Goal: Transaction & Acquisition: Book appointment/travel/reservation

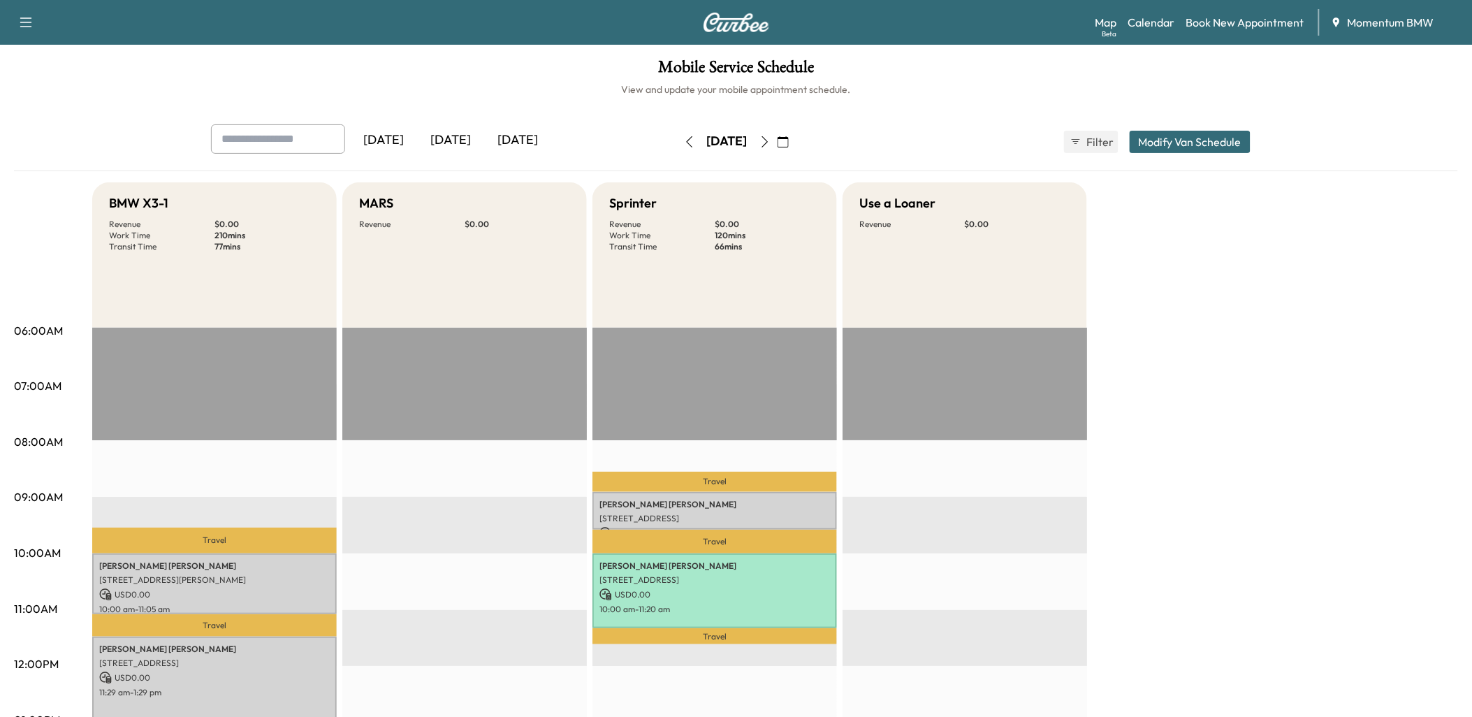
click at [684, 140] on icon "button" at bounding box center [689, 141] width 11 height 11
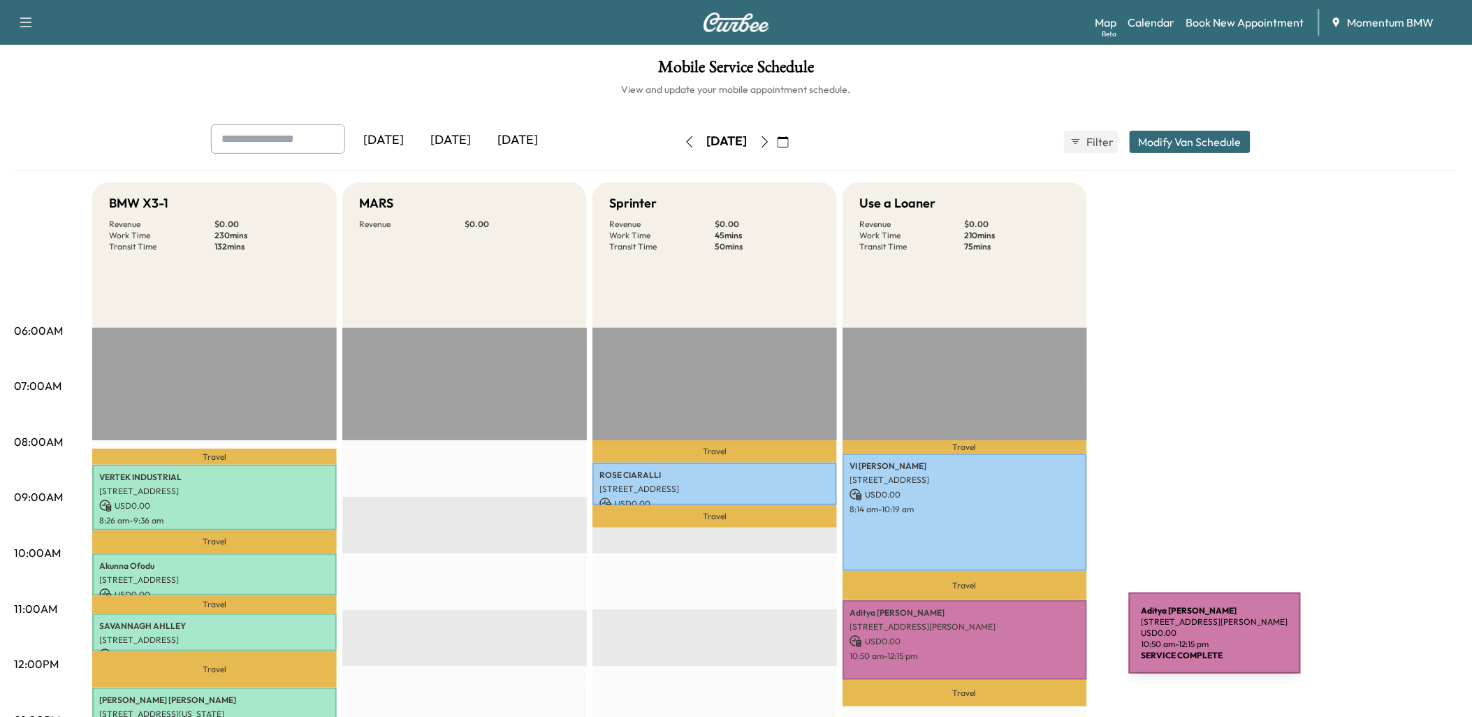
click at [1024, 641] on p "USD 0.00" at bounding box center [964, 641] width 230 height 13
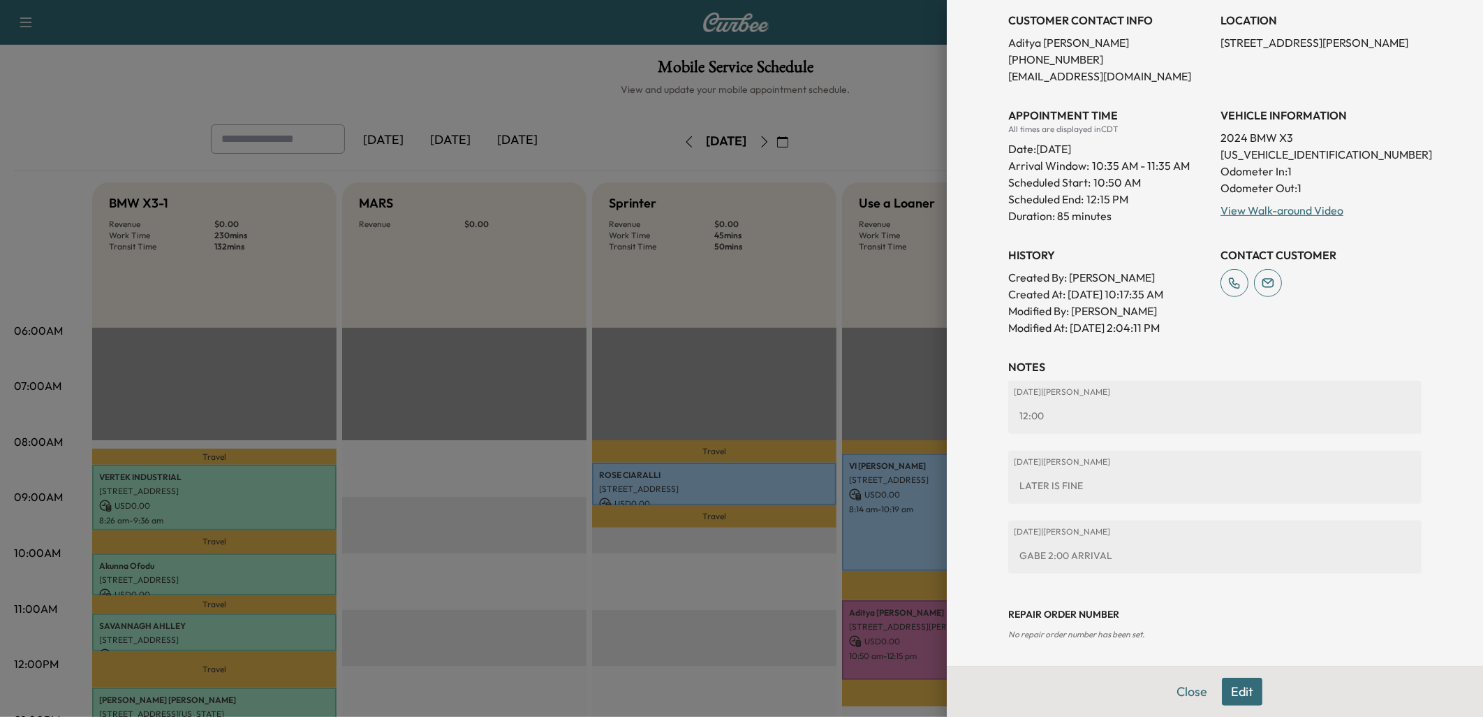
scroll to position [272, 0]
click at [1185, 690] on button "Close" at bounding box center [1192, 691] width 49 height 28
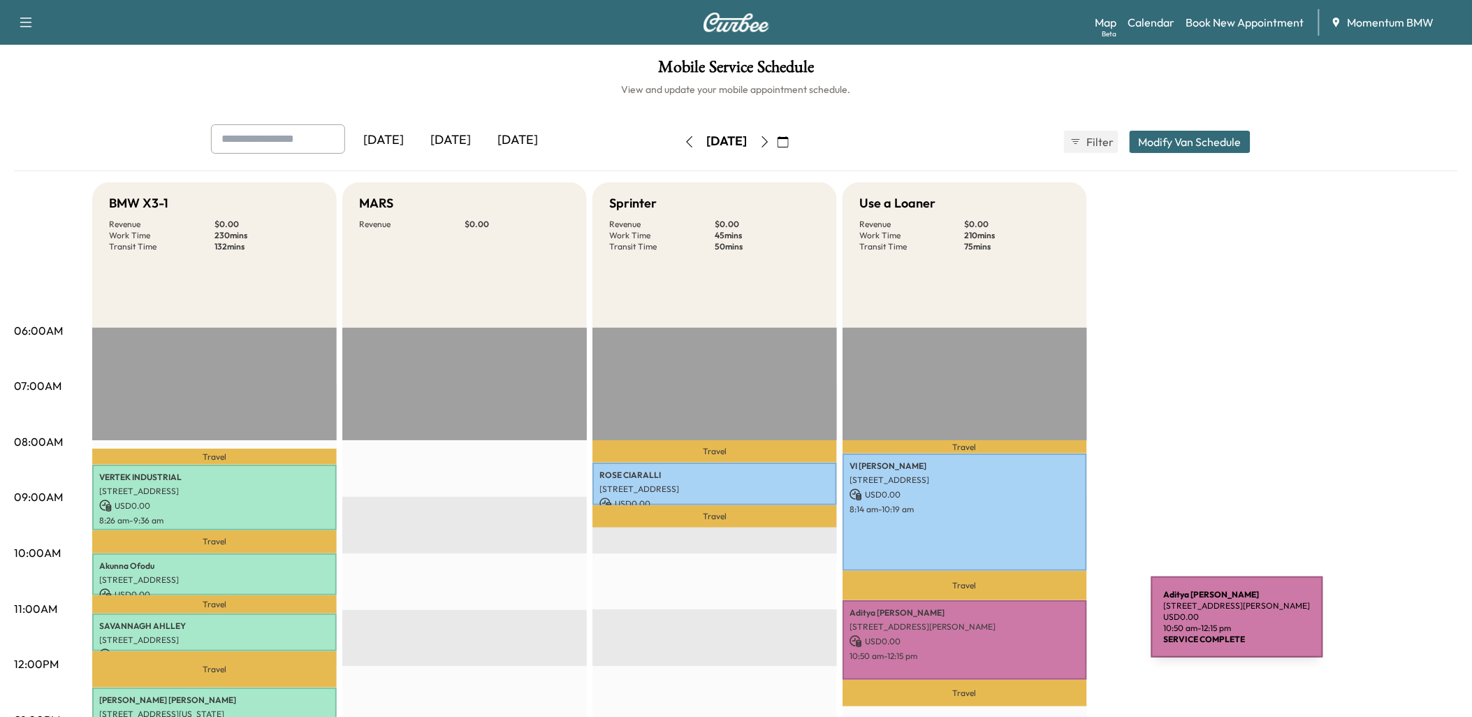
click at [1046, 625] on p "[STREET_ADDRESS][PERSON_NAME]" at bounding box center [964, 626] width 230 height 11
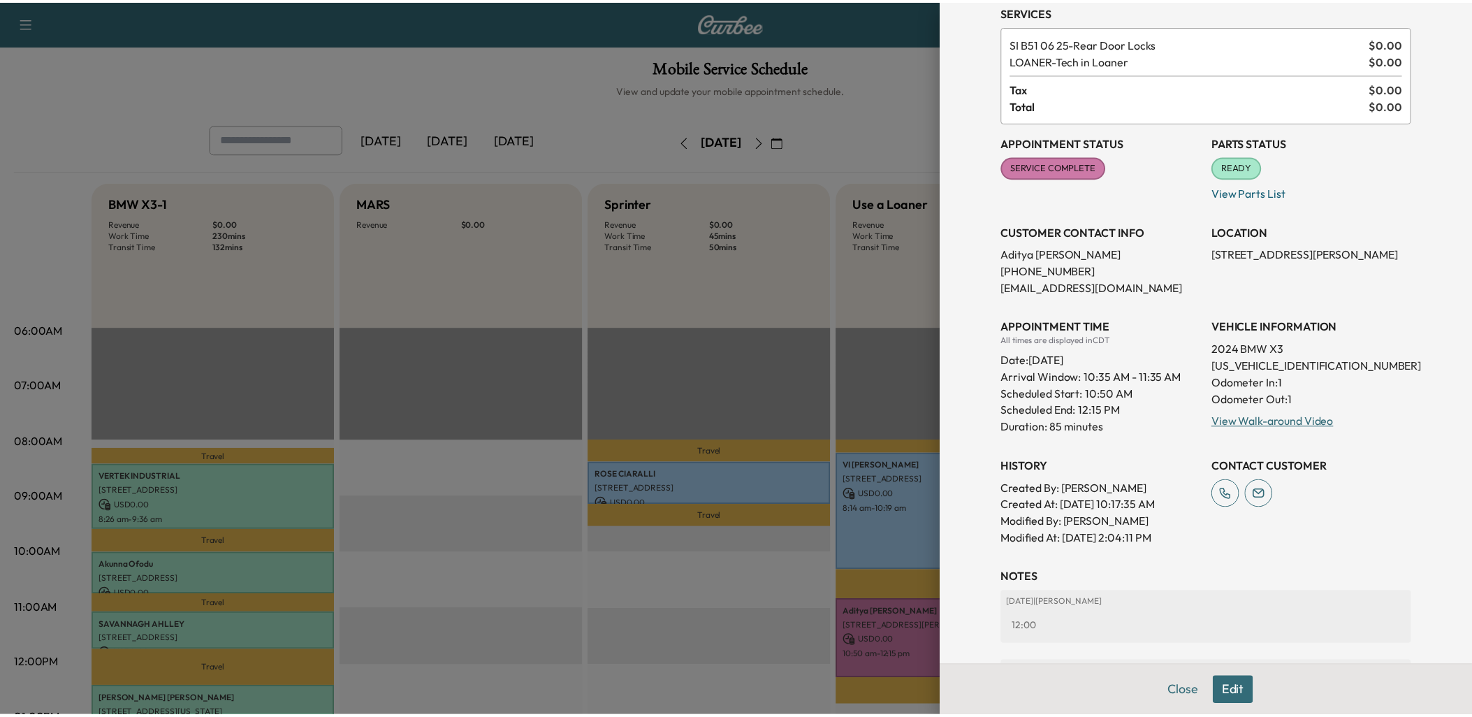
scroll to position [155, 0]
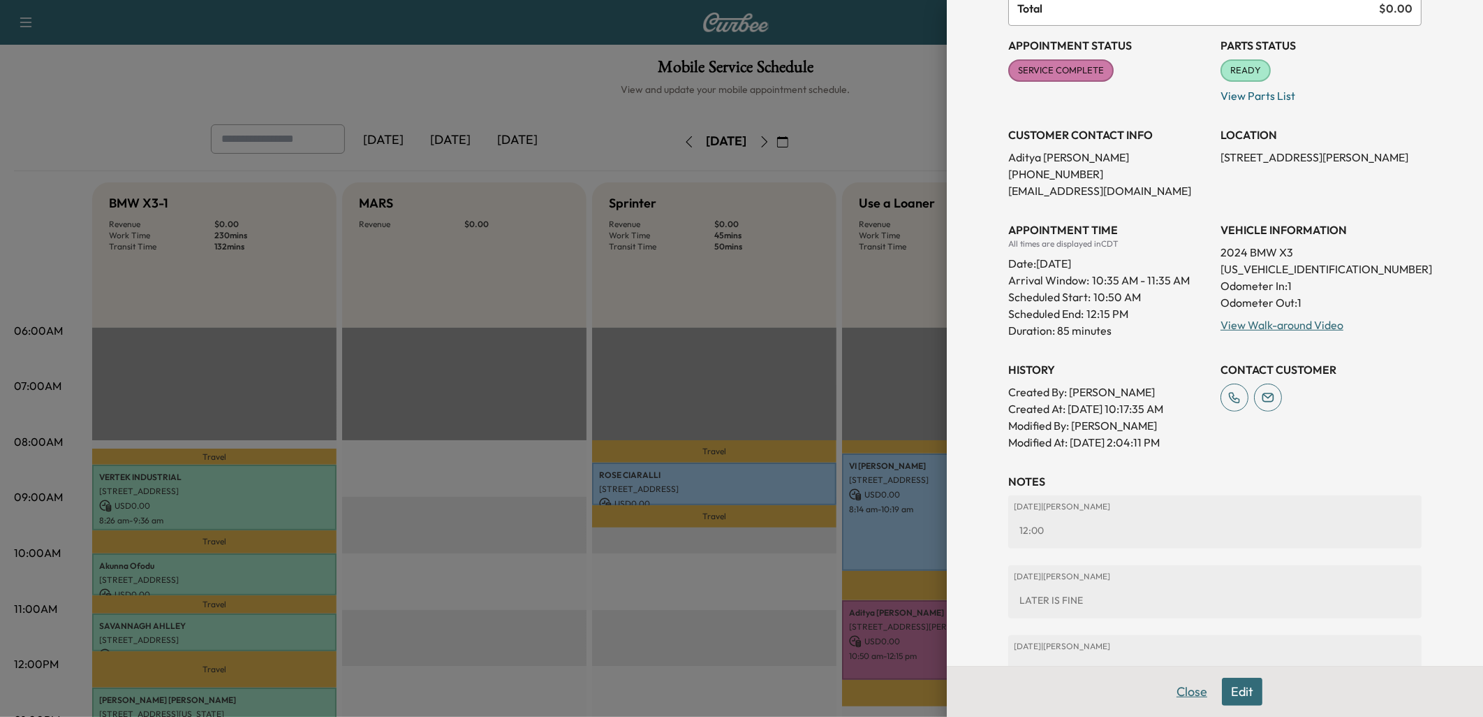
click at [1184, 689] on button "Close" at bounding box center [1192, 691] width 49 height 28
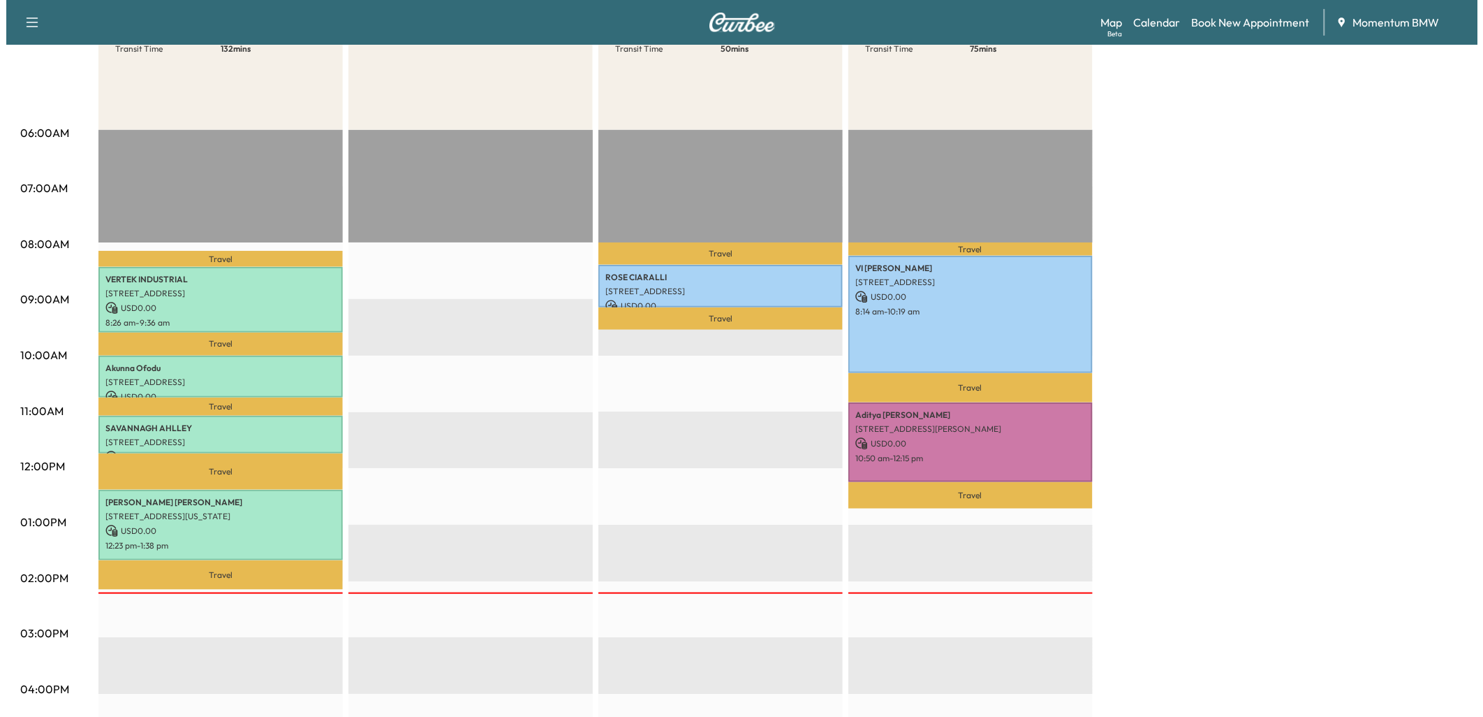
scroll to position [233, 0]
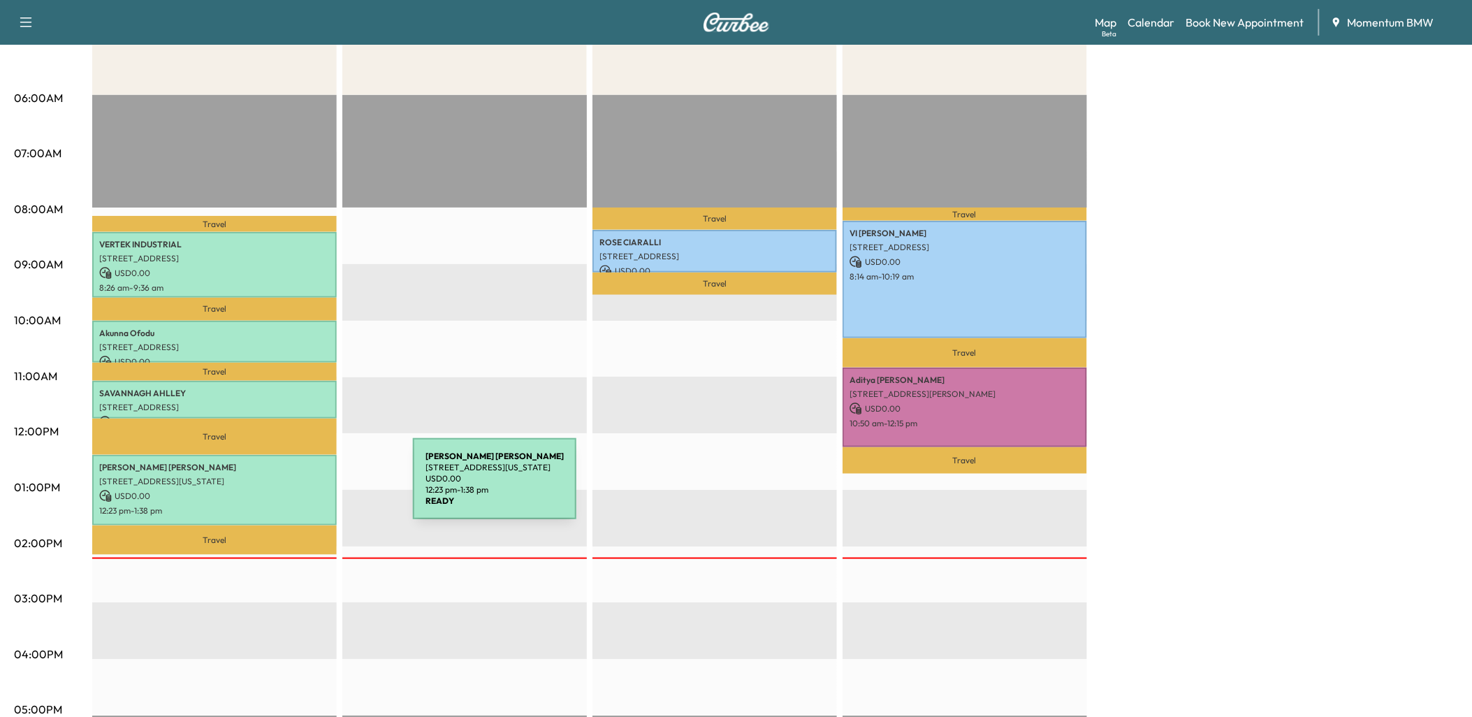
click at [308, 490] on p "USD 0.00" at bounding box center [214, 496] width 230 height 13
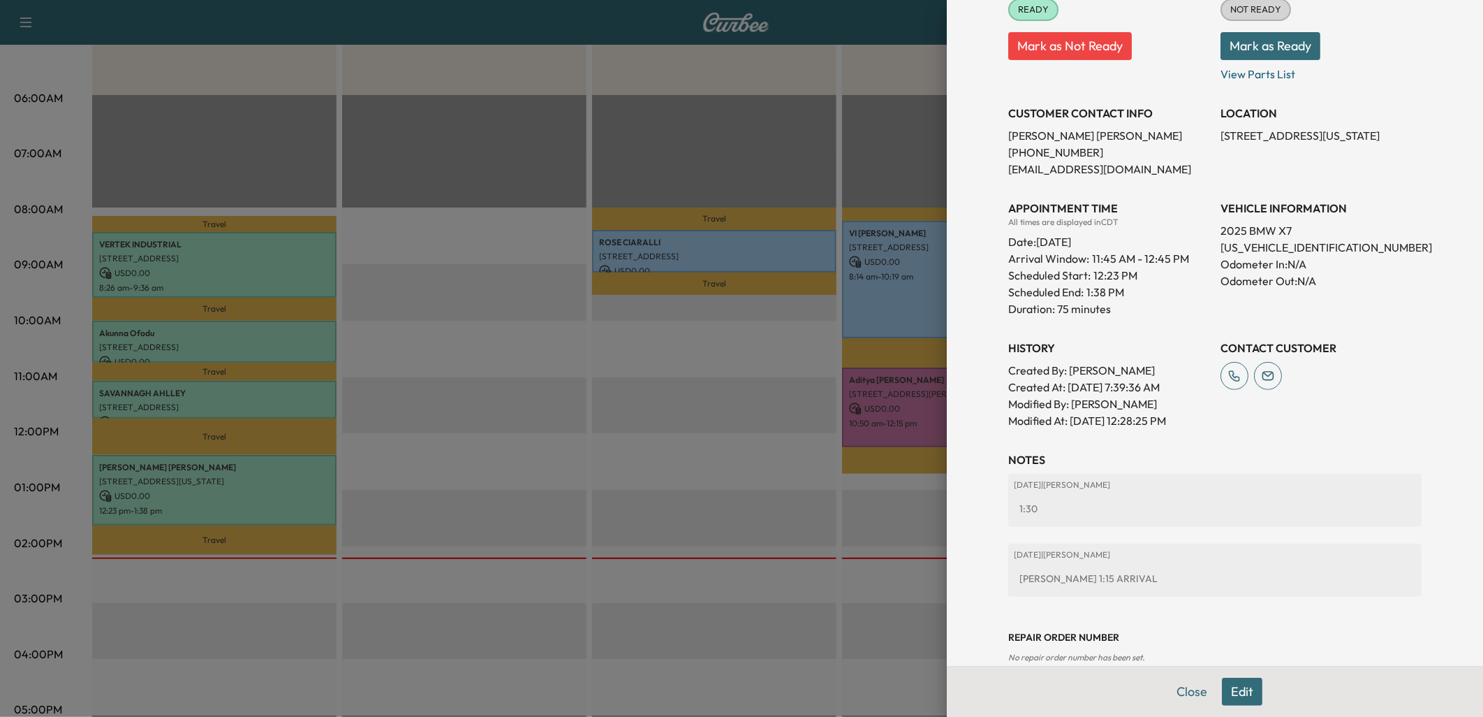
click at [298, 395] on div at bounding box center [741, 358] width 1483 height 717
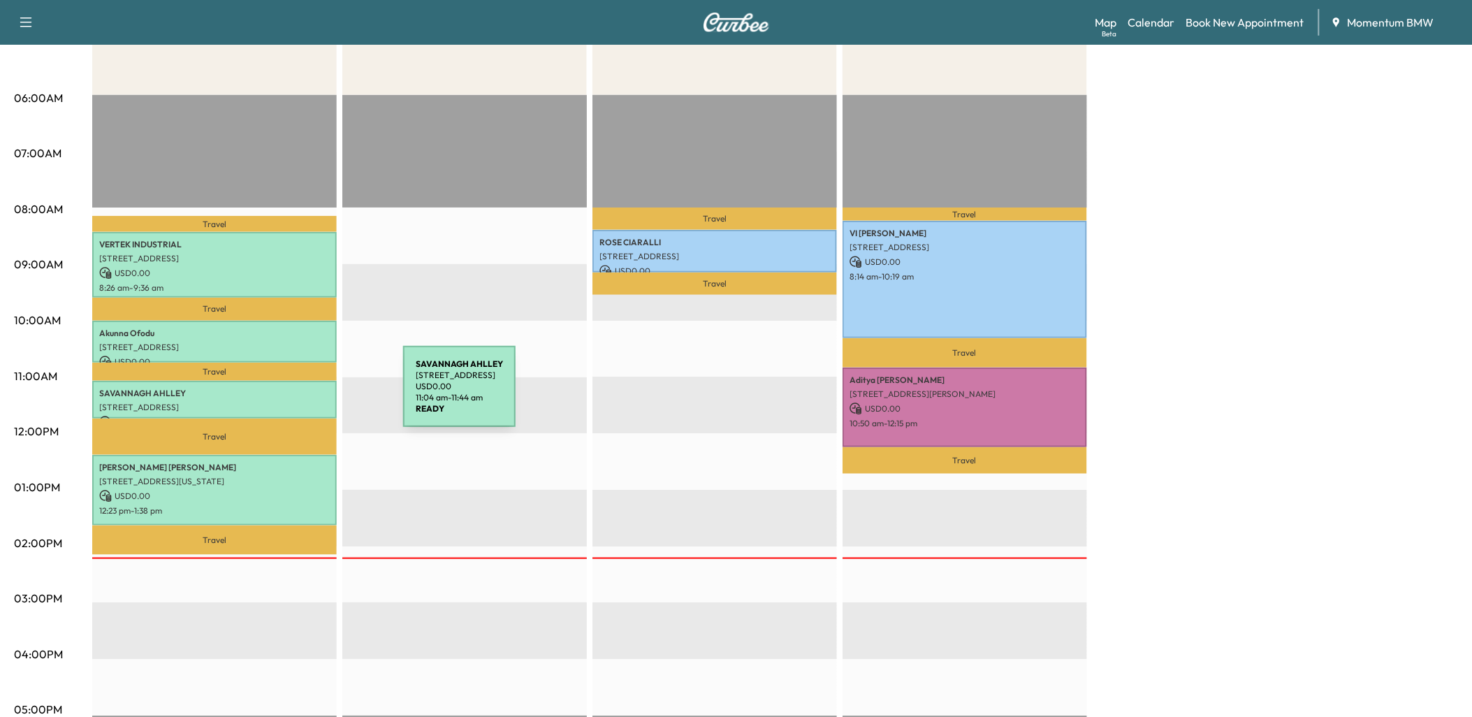
click at [298, 395] on div "SAVANNAGH AHLLEY [STREET_ADDRESS] USD 0.00 11:04 am - 11:44 am" at bounding box center [214, 400] width 244 height 38
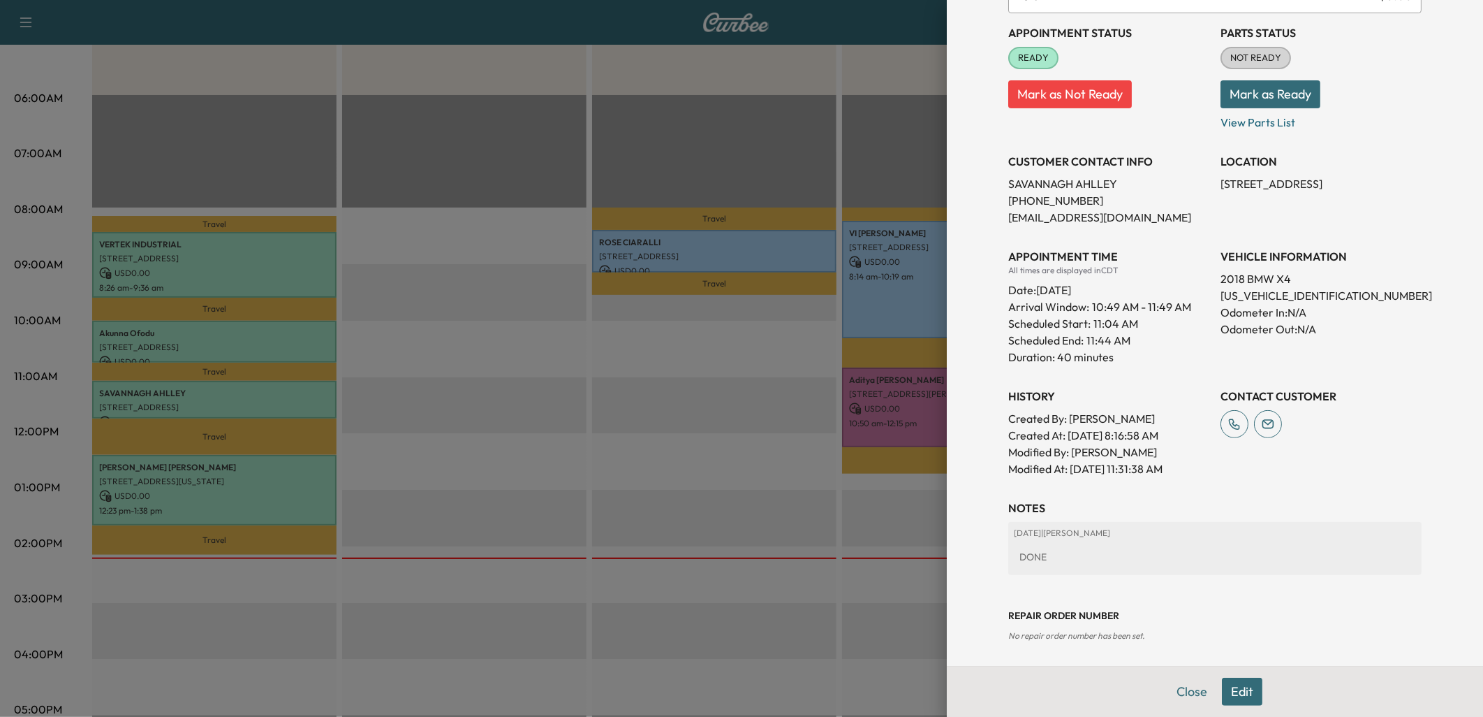
scroll to position [155, 0]
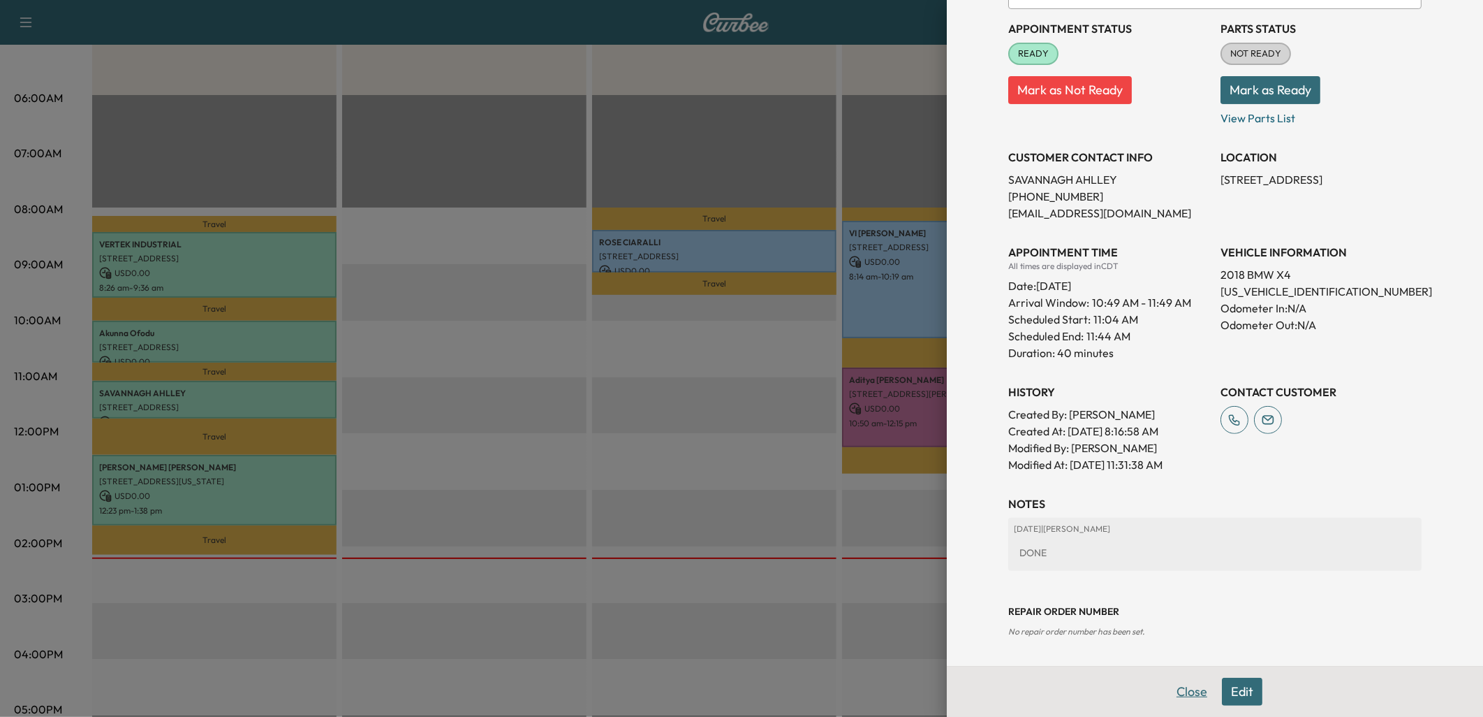
click at [1179, 691] on button "Close" at bounding box center [1192, 691] width 49 height 28
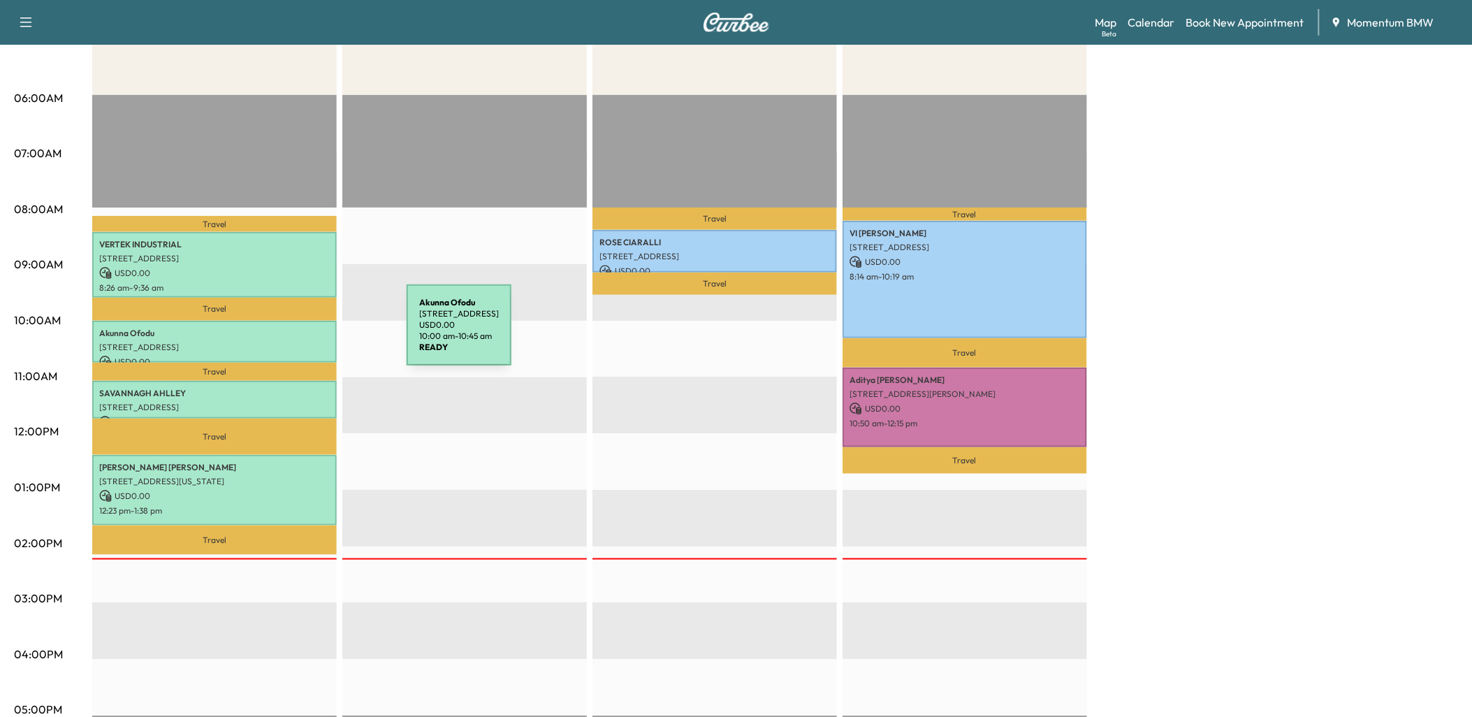
click at [302, 333] on p "[PERSON_NAME]" at bounding box center [214, 333] width 230 height 11
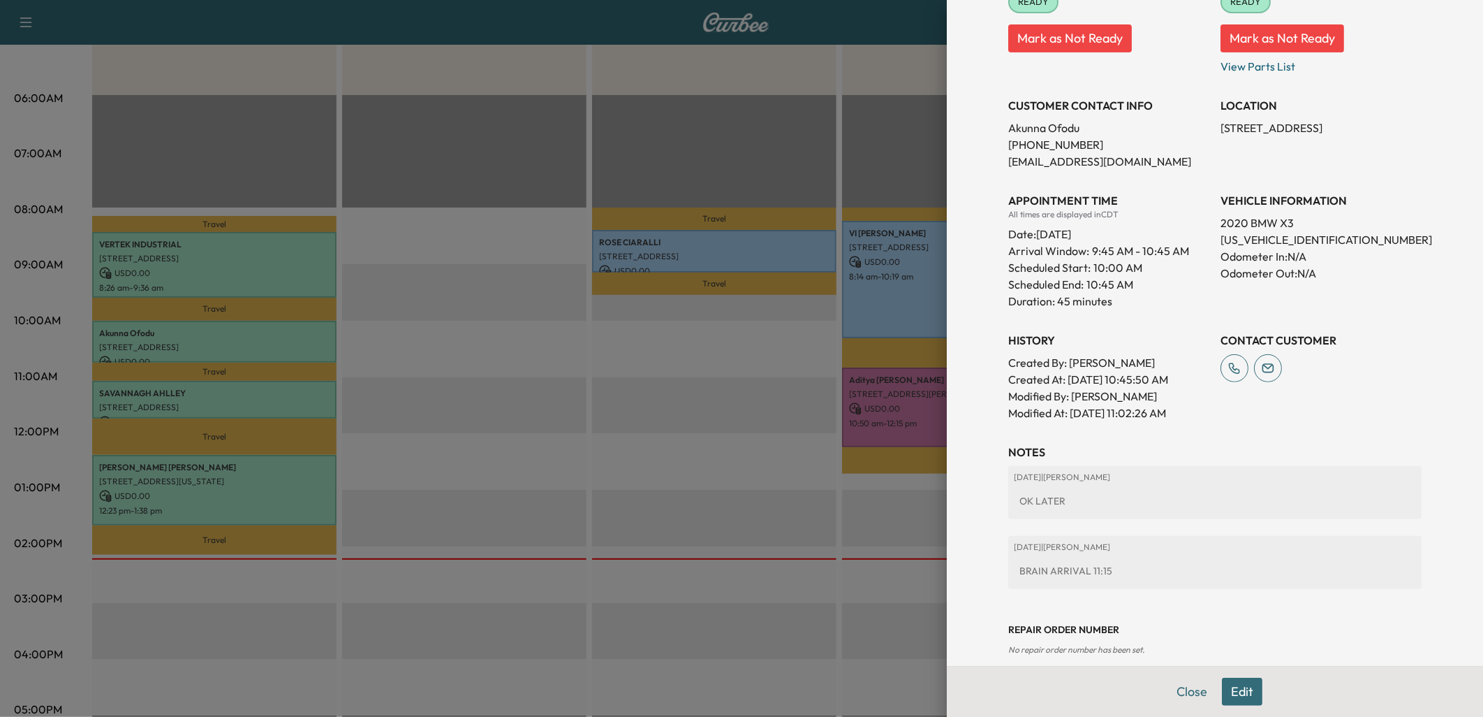
scroll to position [233, 0]
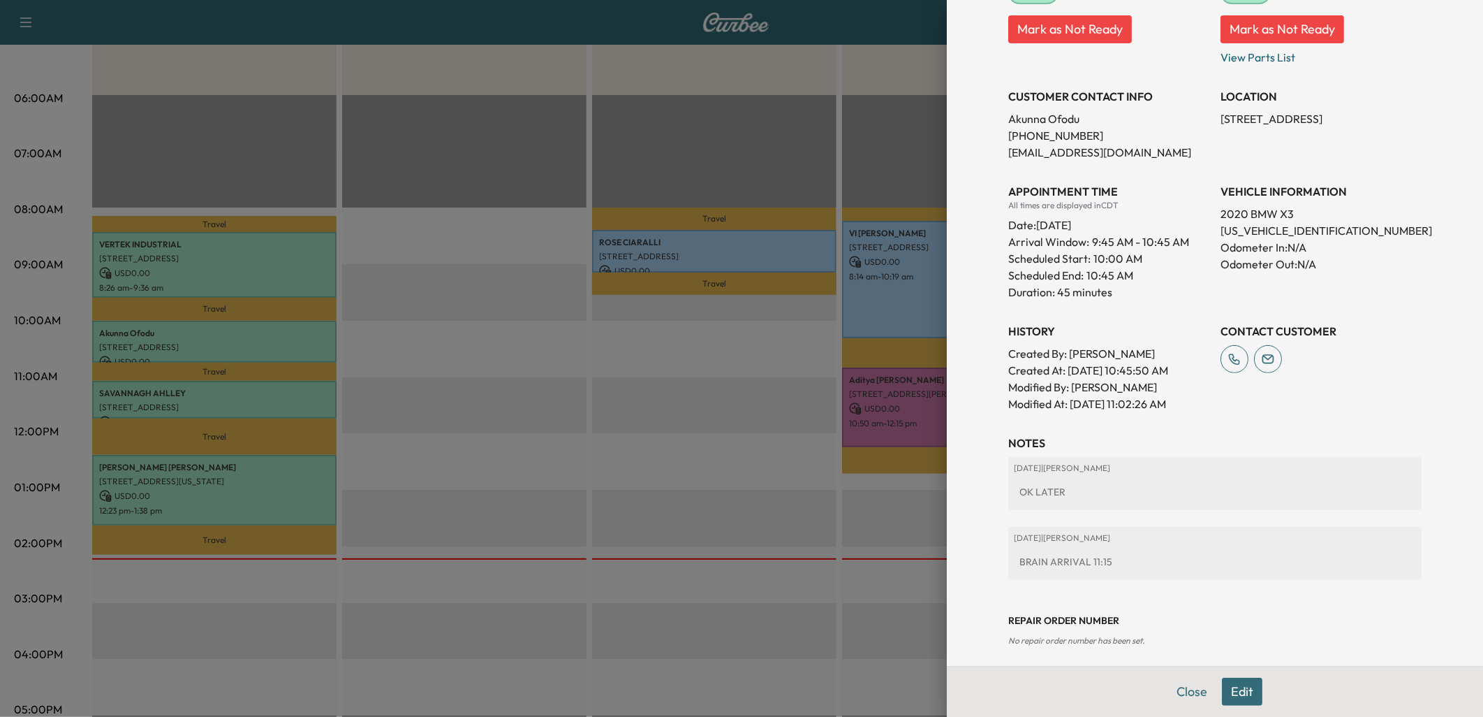
click at [305, 262] on div at bounding box center [741, 358] width 1483 height 717
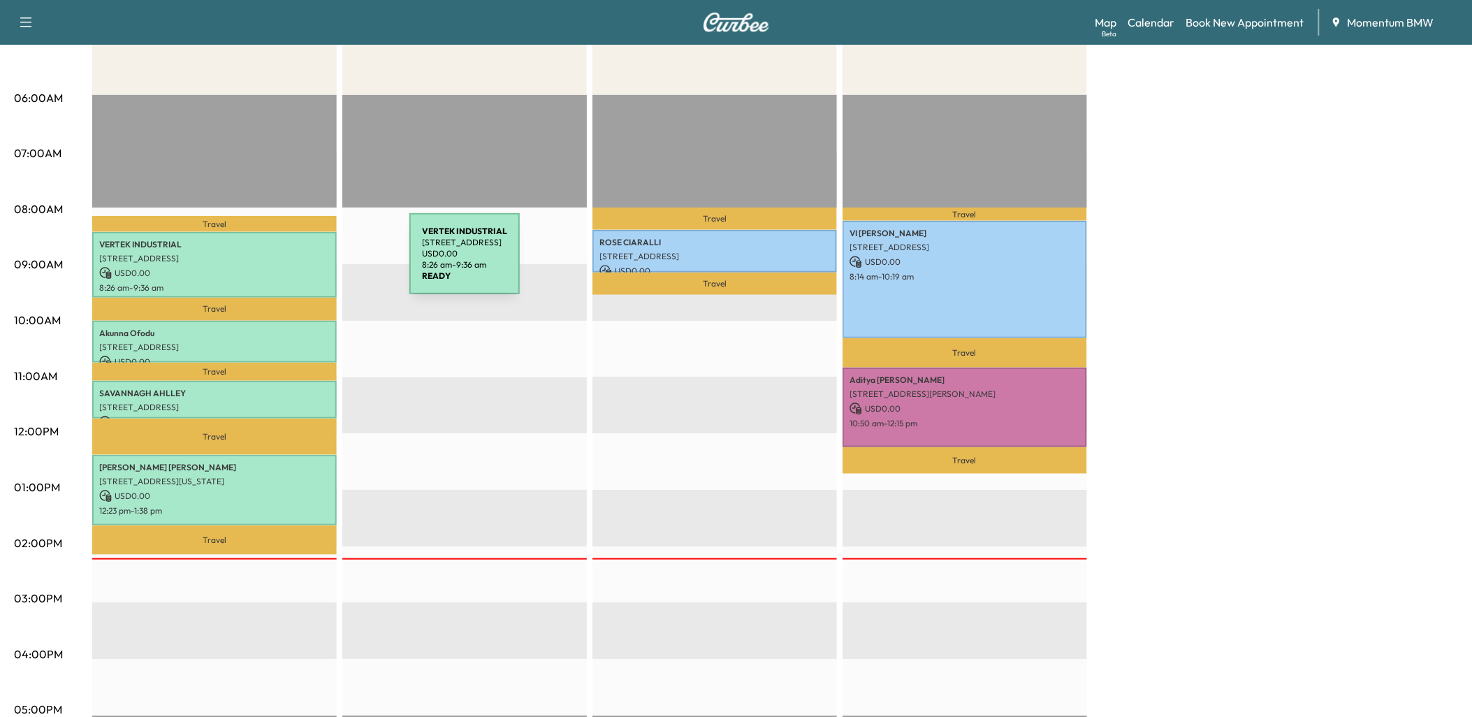
click at [305, 262] on div "VERTEK INDUSTRIAL [STREET_ADDRESS] USD 0.00 8:26 am - 9:36 am" at bounding box center [214, 265] width 244 height 66
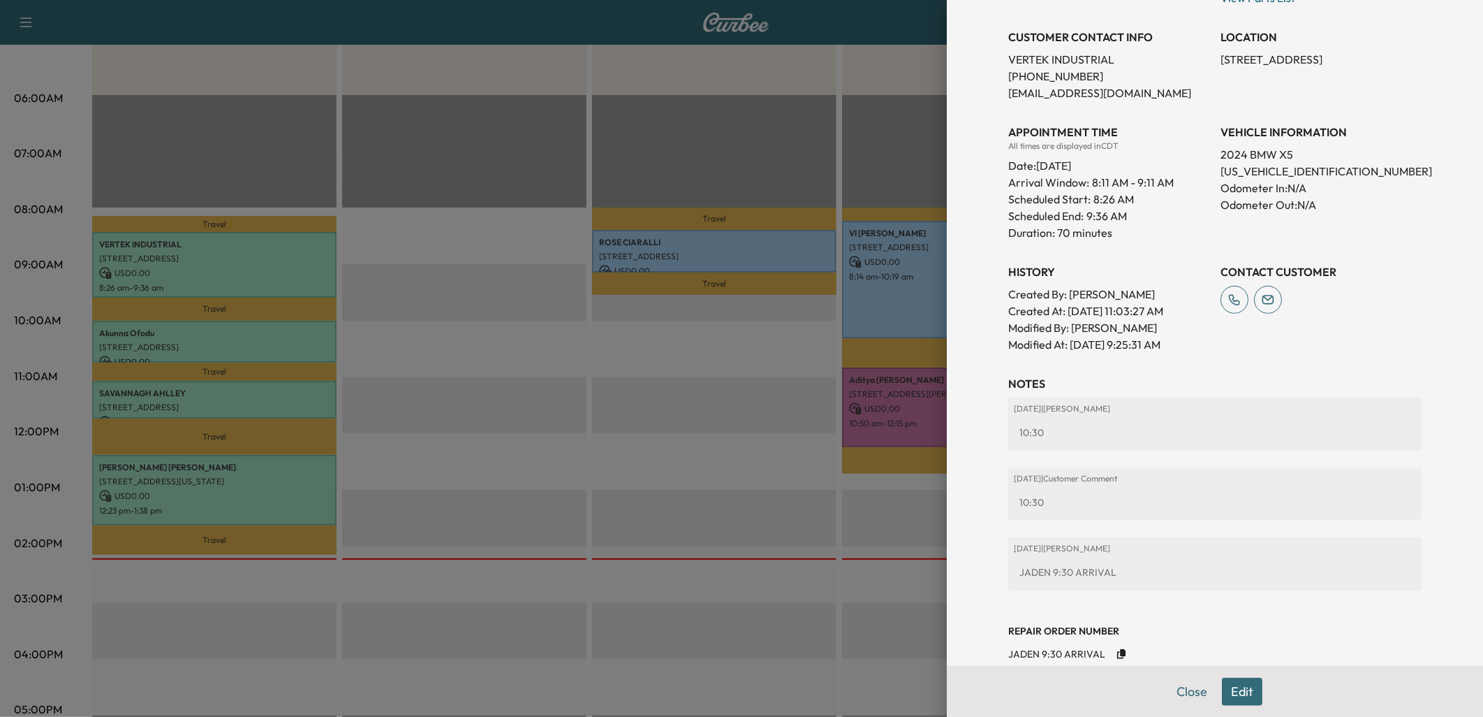
scroll to position [310, 0]
drag, startPoint x: 1182, startPoint y: 694, endPoint x: 1134, endPoint y: 668, distance: 55.0
click at [1182, 694] on button "Close" at bounding box center [1192, 691] width 49 height 28
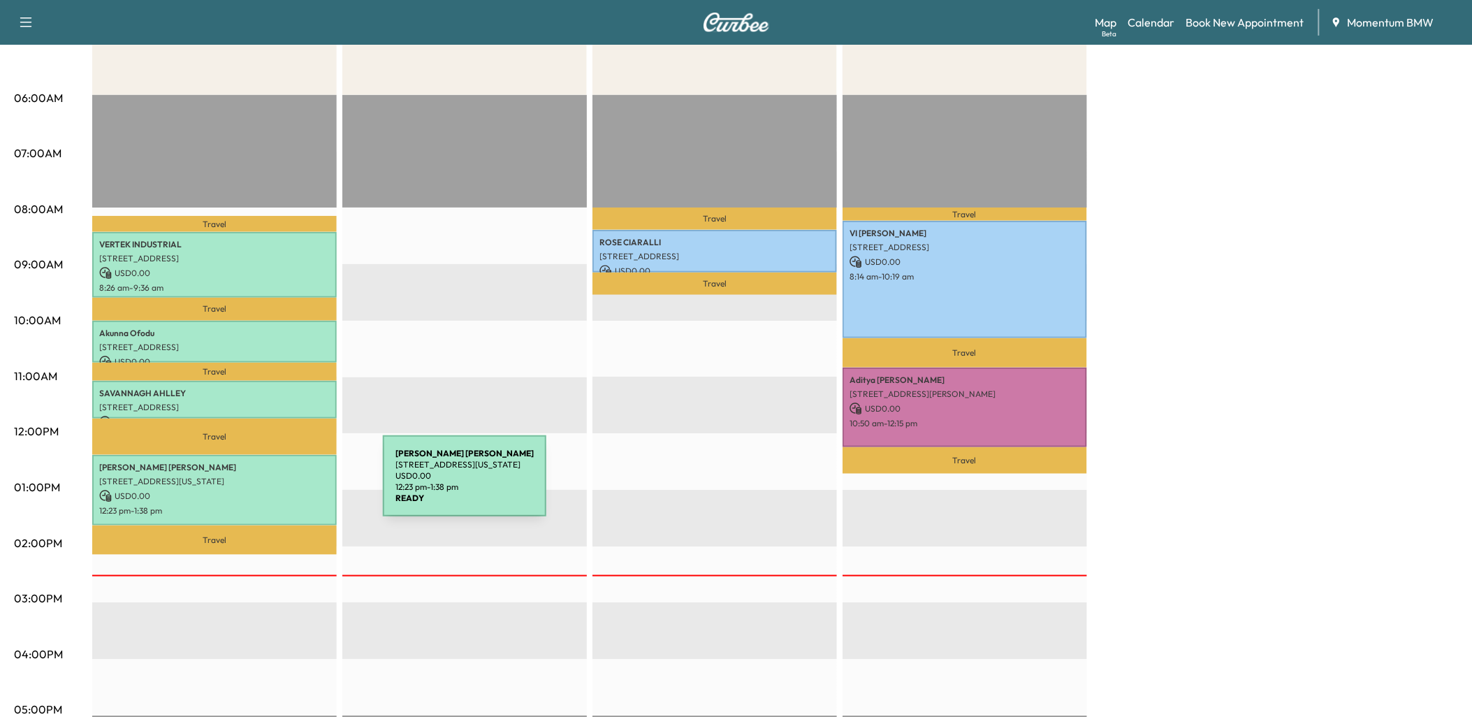
click at [278, 490] on p "USD 0.00" at bounding box center [214, 496] width 230 height 13
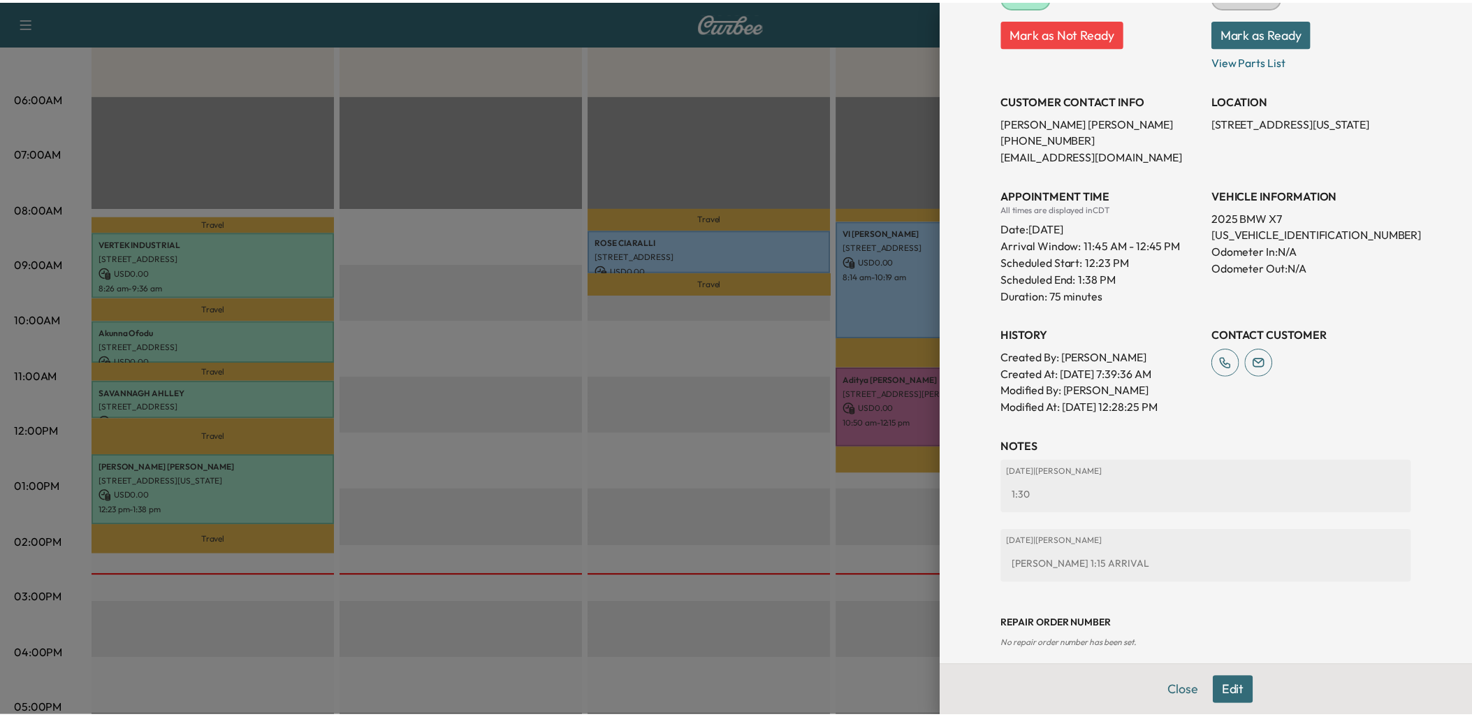
scroll to position [258, 0]
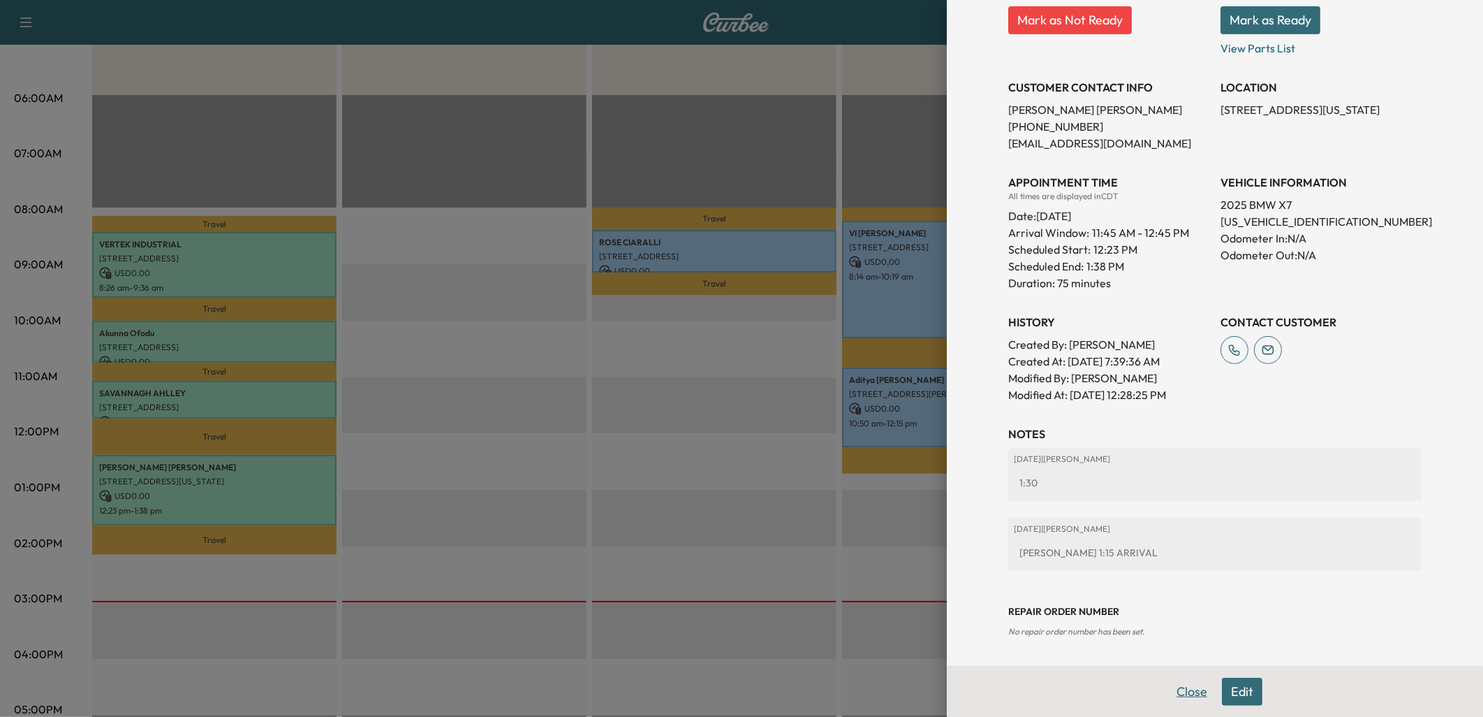
click at [1175, 687] on button "Close" at bounding box center [1192, 691] width 49 height 28
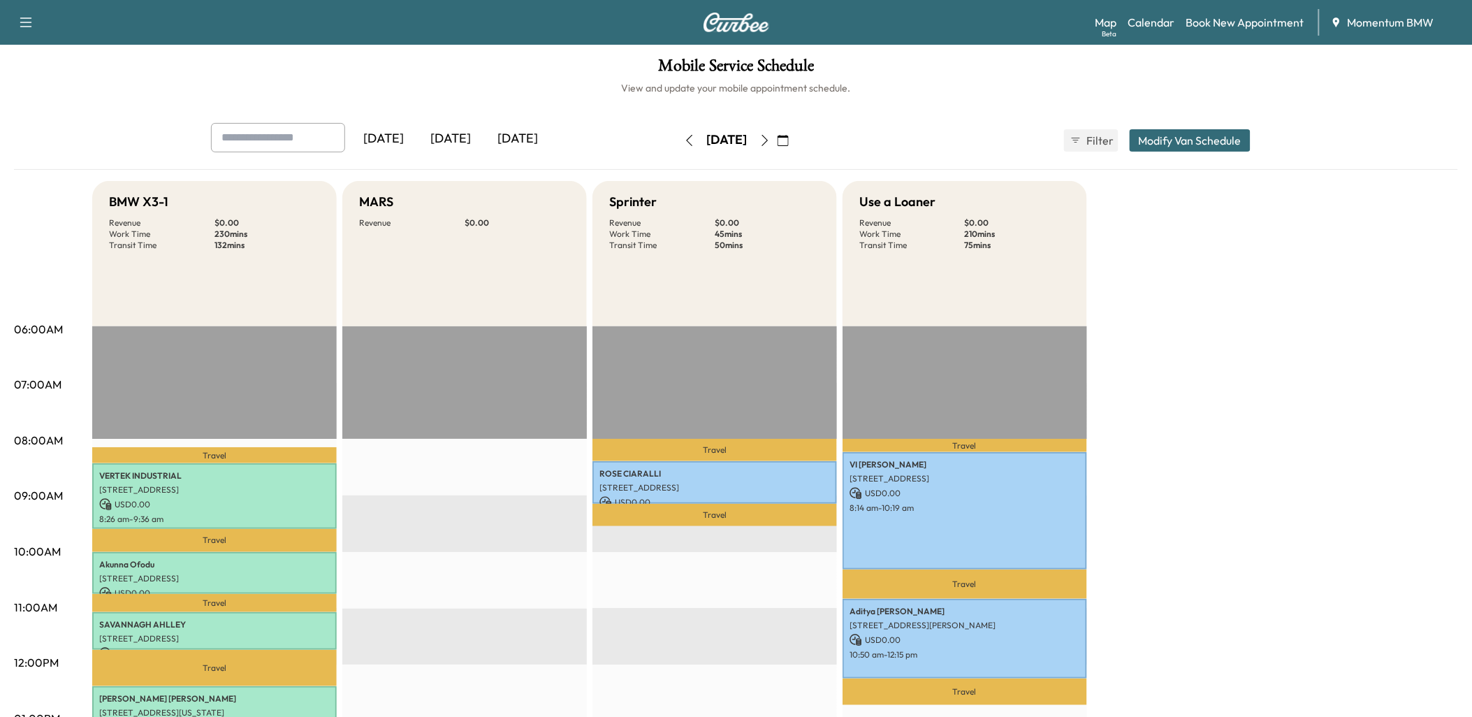
scroll to position [0, 0]
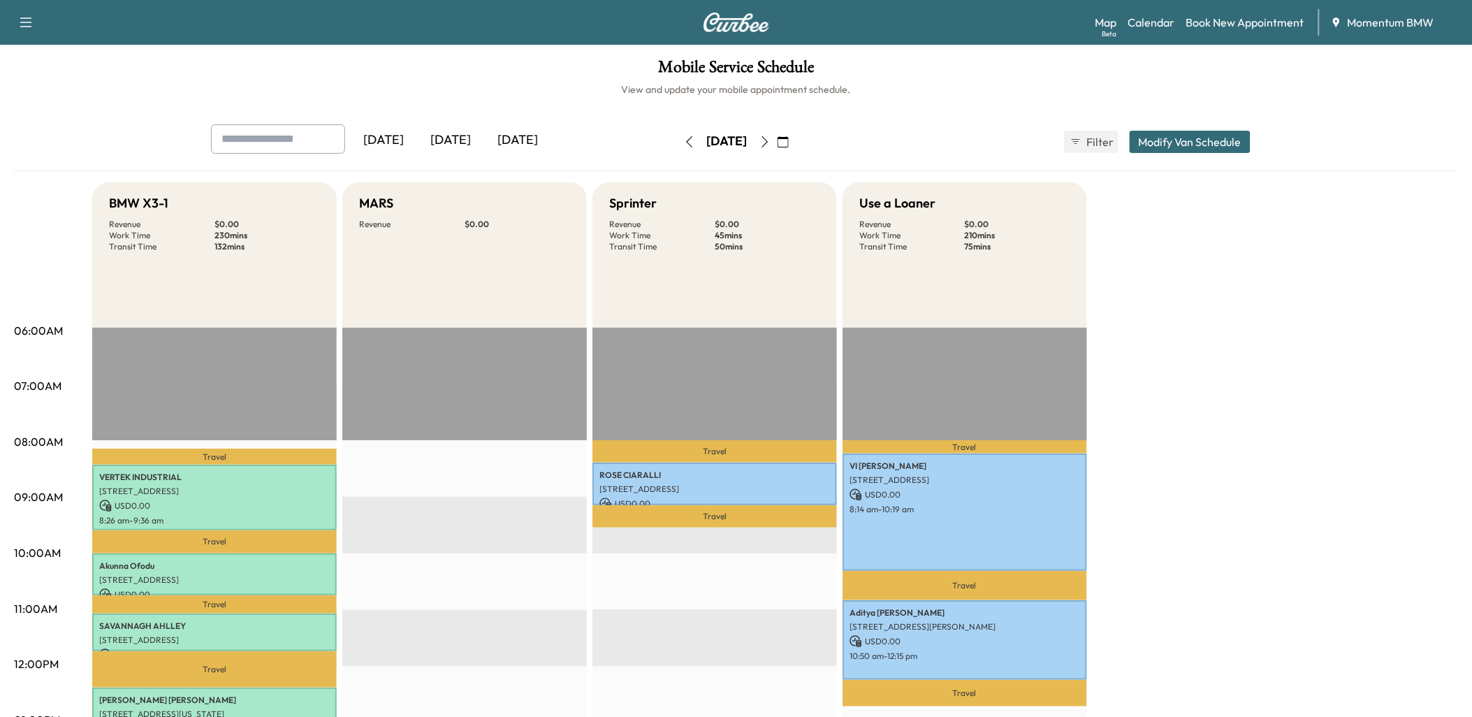
click at [770, 142] on icon "button" at bounding box center [764, 141] width 11 height 11
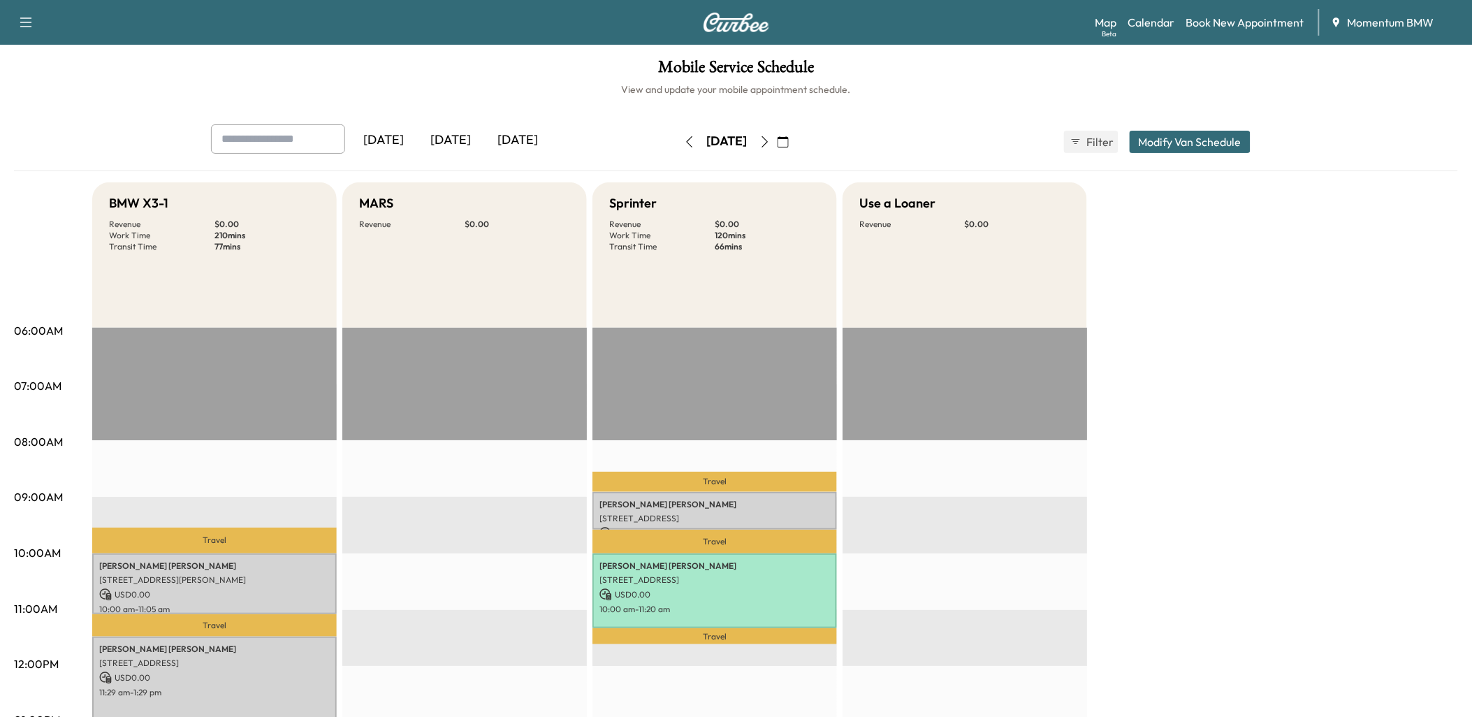
click at [770, 140] on icon "button" at bounding box center [764, 141] width 11 height 11
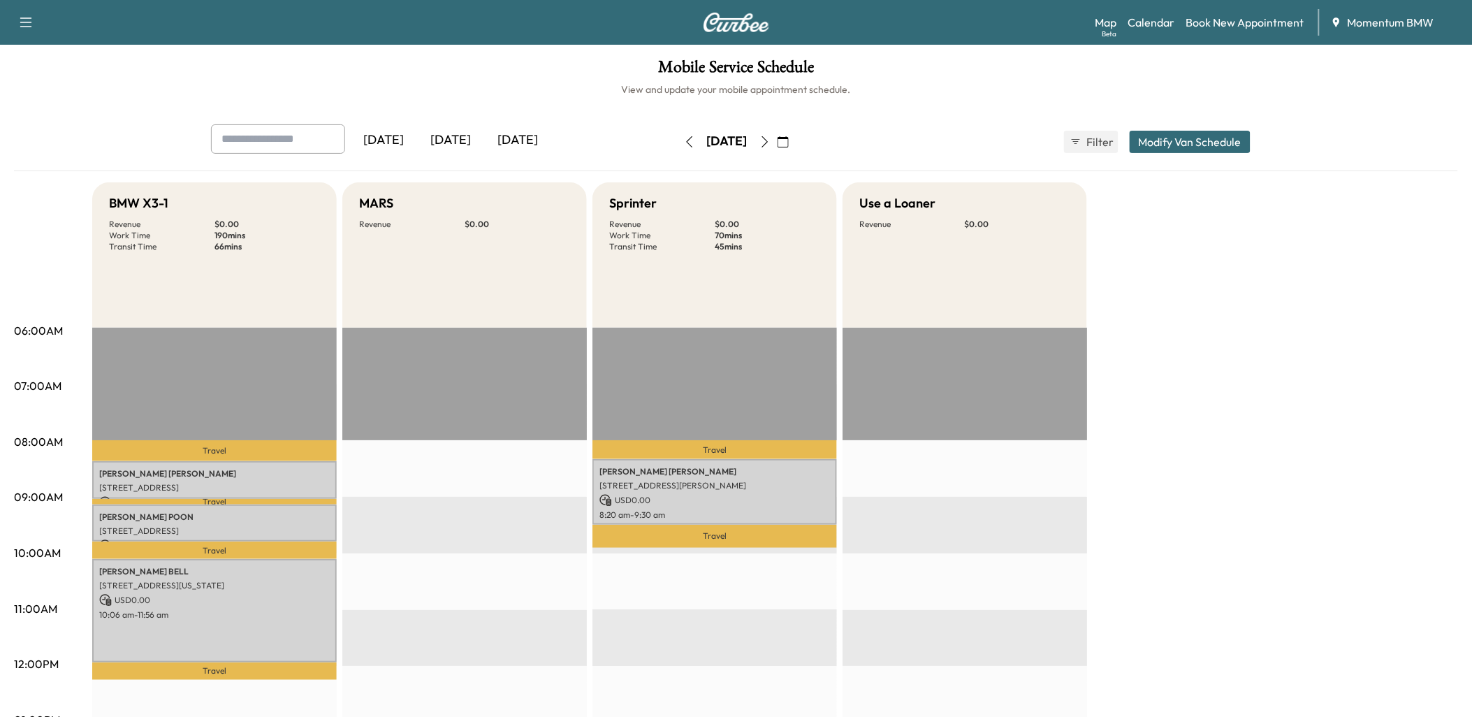
click at [770, 143] on icon "button" at bounding box center [764, 141] width 11 height 11
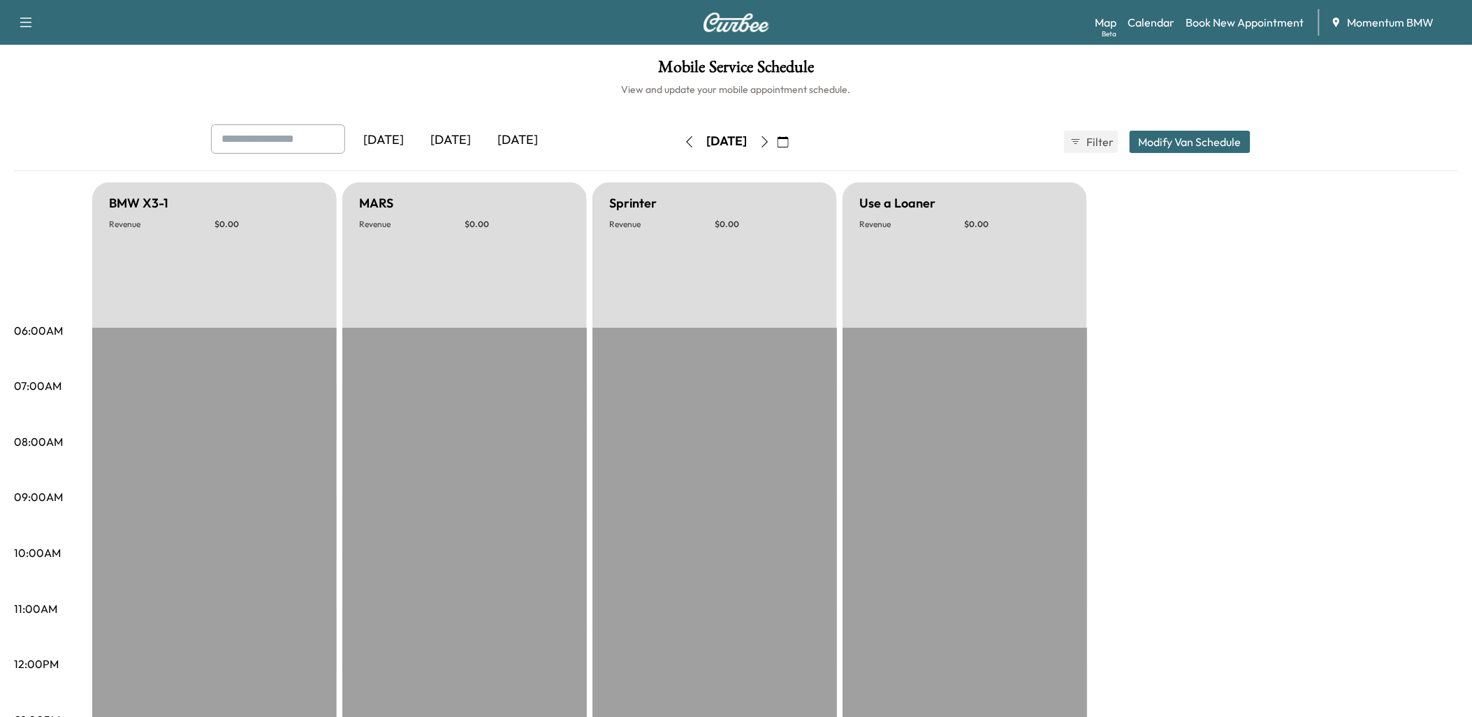
click at [770, 142] on icon "button" at bounding box center [764, 141] width 11 height 11
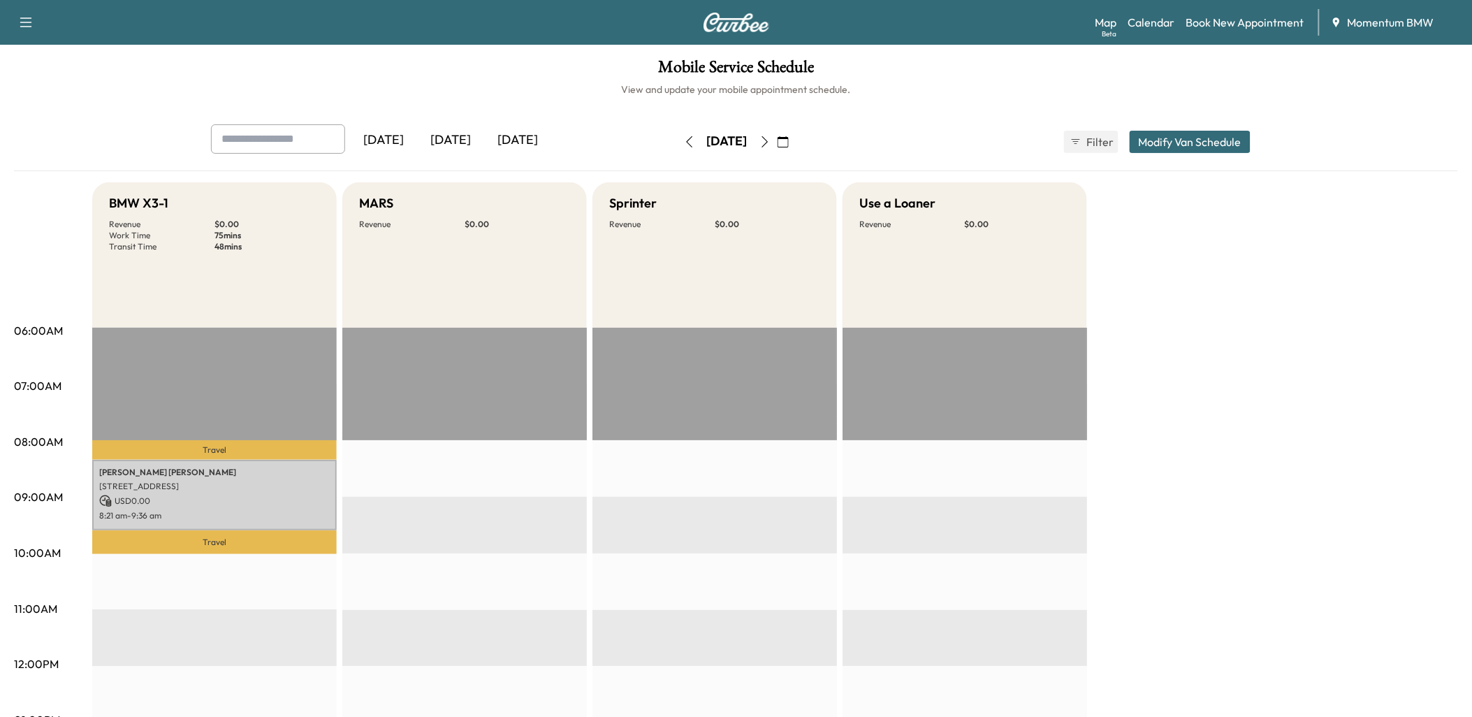
click at [770, 138] on icon "button" at bounding box center [764, 141] width 11 height 11
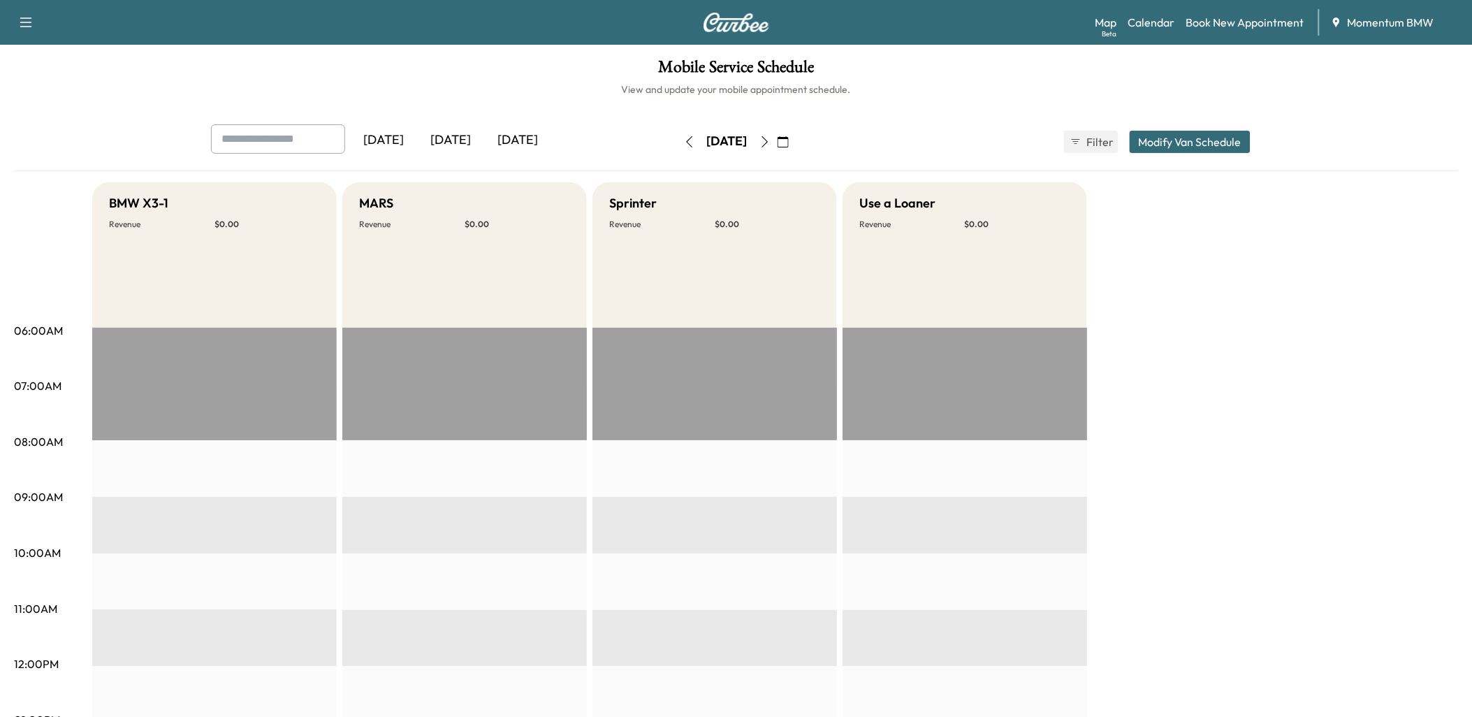
click at [770, 138] on icon "button" at bounding box center [764, 141] width 11 height 11
click at [777, 138] on button "button" at bounding box center [765, 142] width 24 height 22
click at [770, 138] on icon "button" at bounding box center [764, 141] width 11 height 11
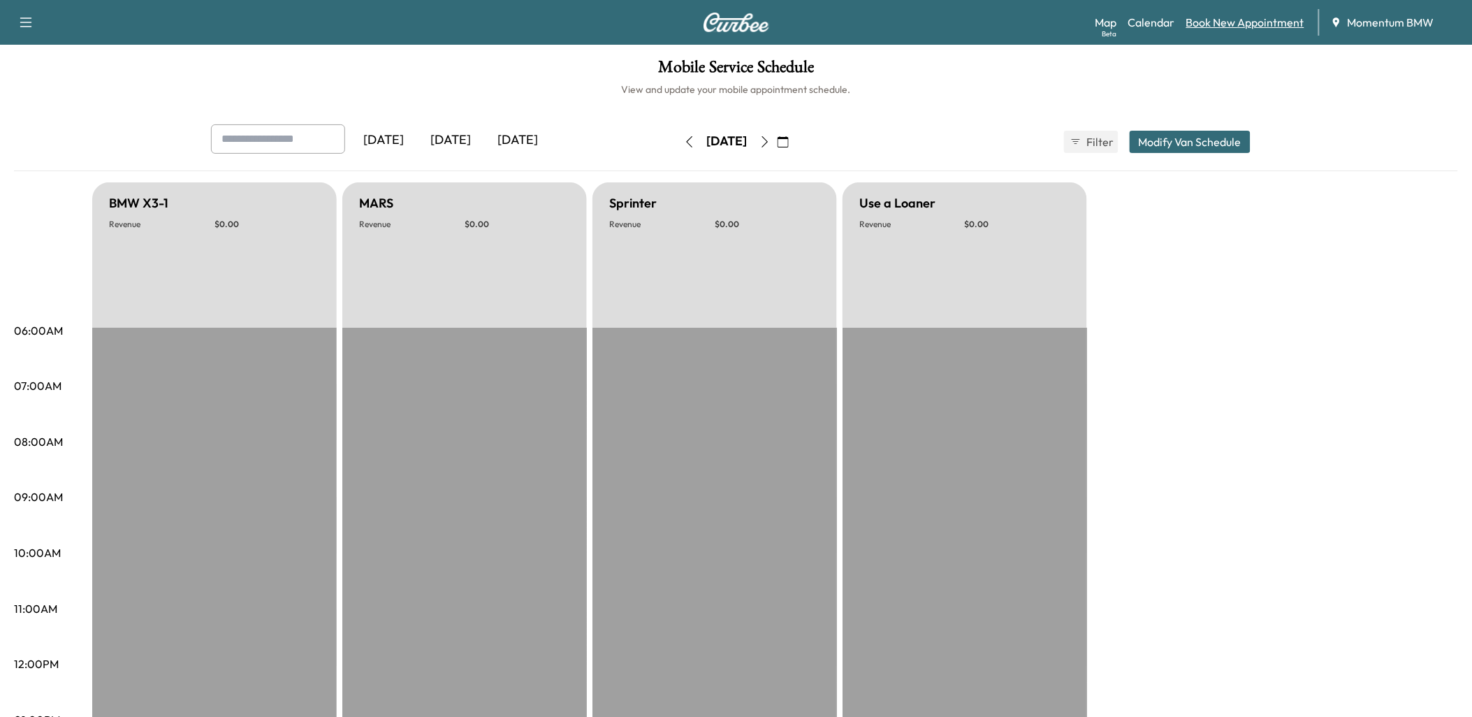
click at [1234, 19] on link "Book New Appointment" at bounding box center [1245, 22] width 118 height 17
